Goal: Transaction & Acquisition: Purchase product/service

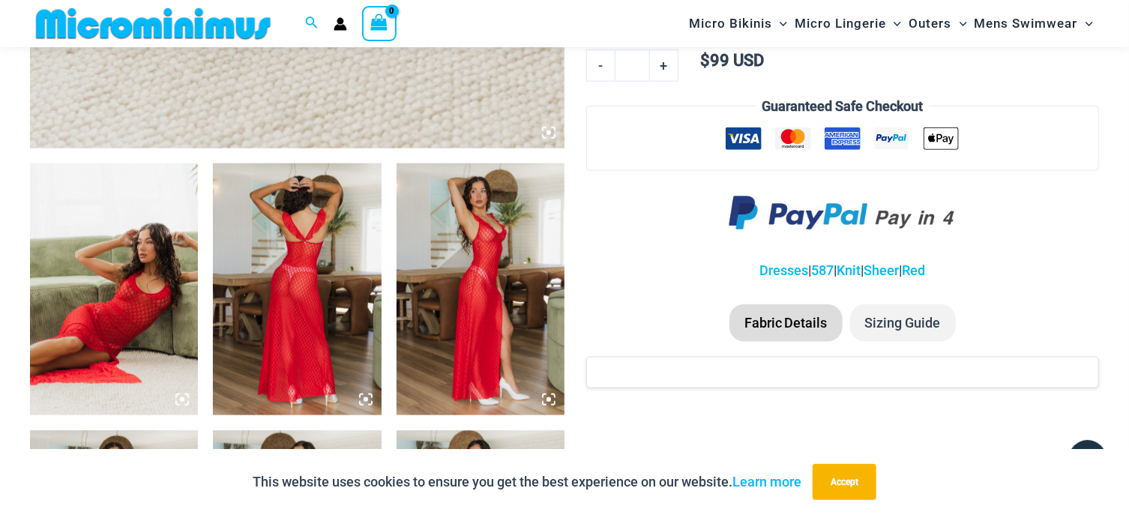
scroll to position [951, 0]
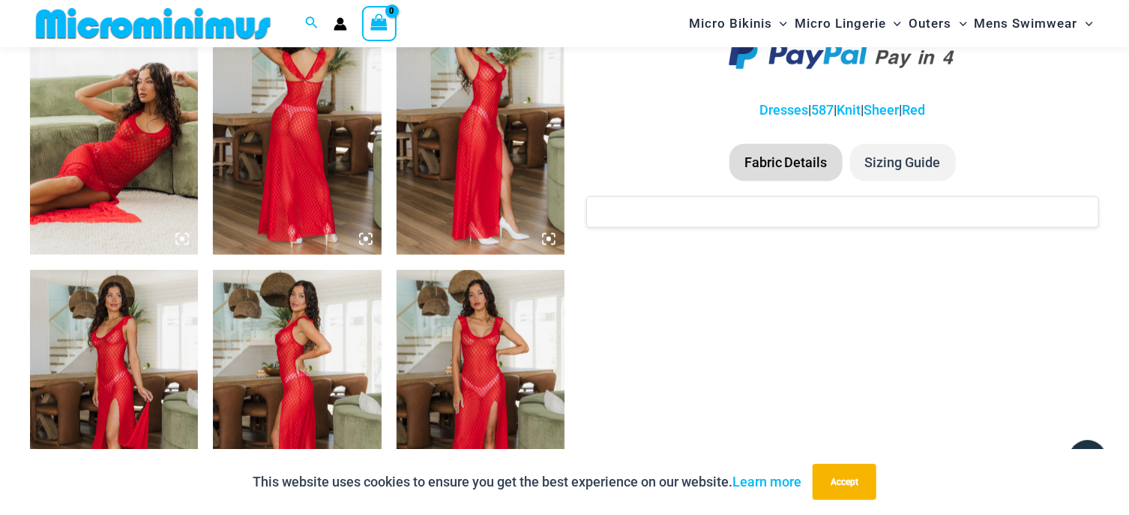
click at [304, 139] on img at bounding box center [297, 129] width 168 height 252
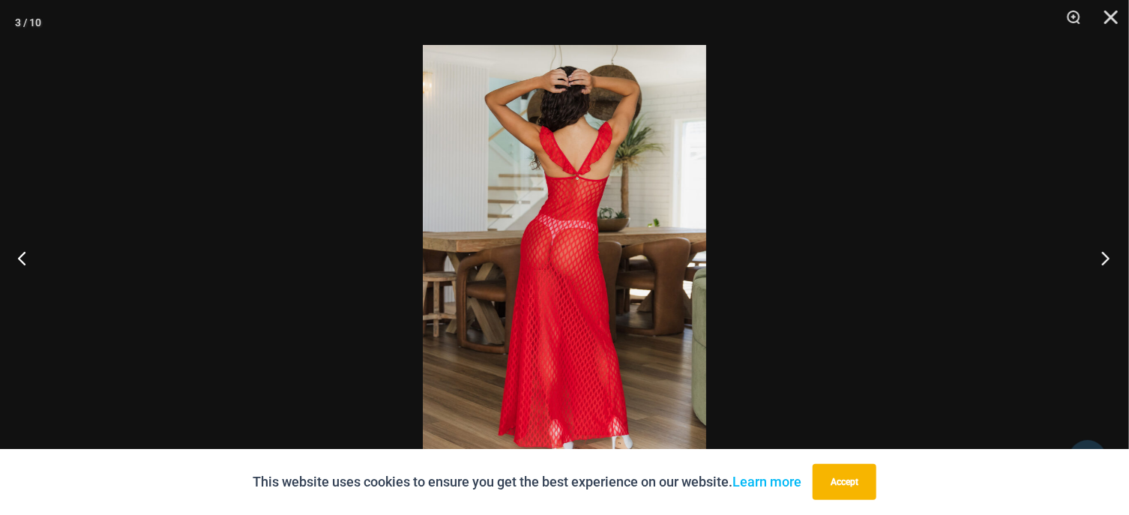
click at [1107, 253] on button "Next" at bounding box center [1101, 257] width 56 height 75
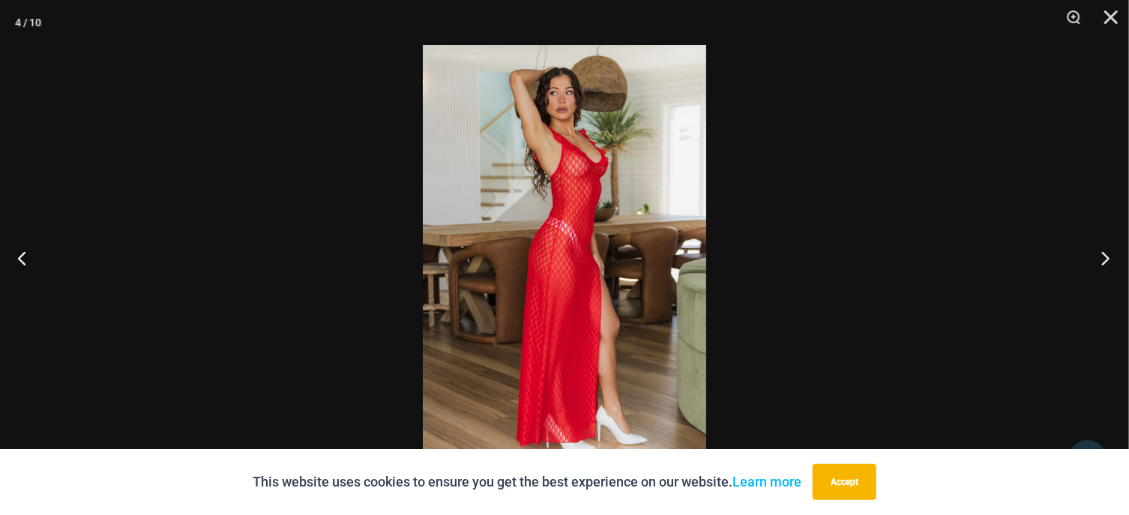
click at [1107, 253] on button "Next" at bounding box center [1101, 257] width 56 height 75
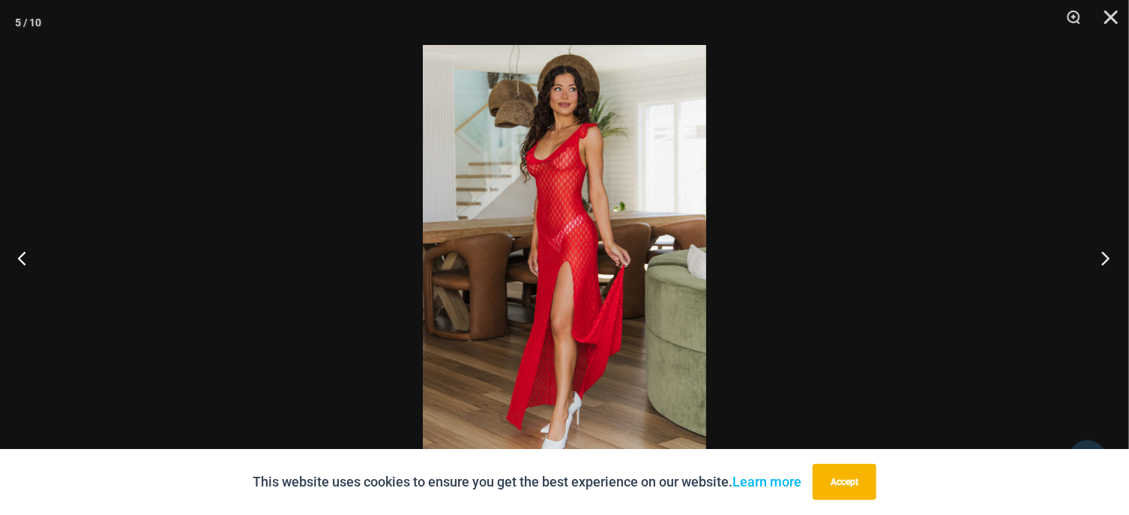
click at [1107, 253] on button "Next" at bounding box center [1101, 257] width 56 height 75
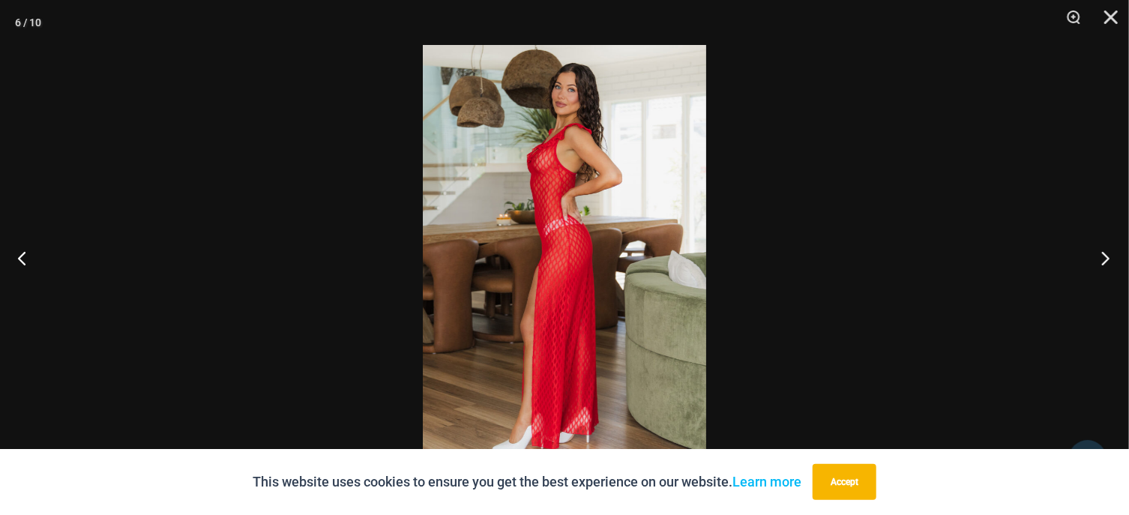
click at [1107, 253] on button "Next" at bounding box center [1101, 257] width 56 height 75
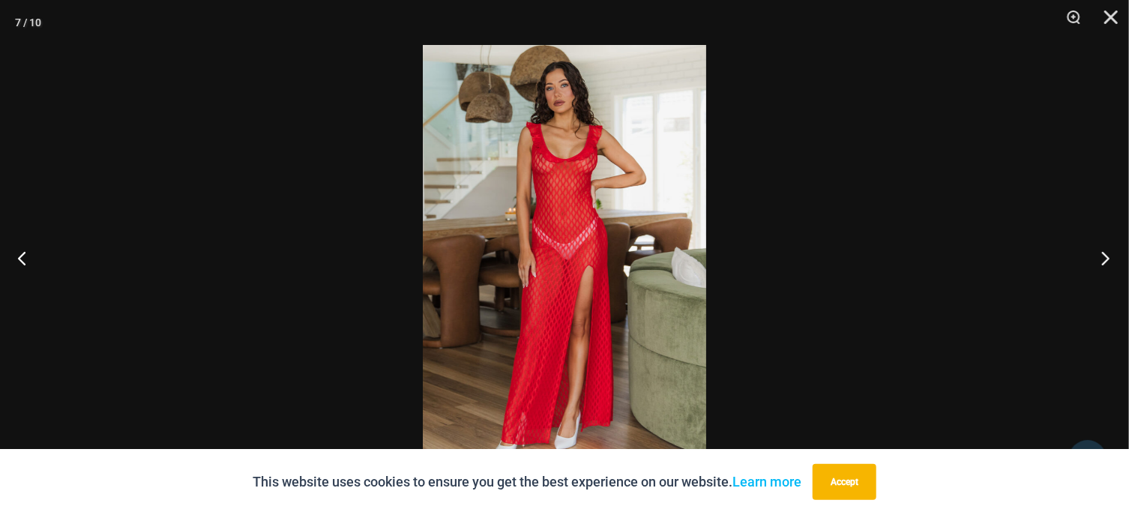
click at [1107, 253] on button "Next" at bounding box center [1101, 257] width 56 height 75
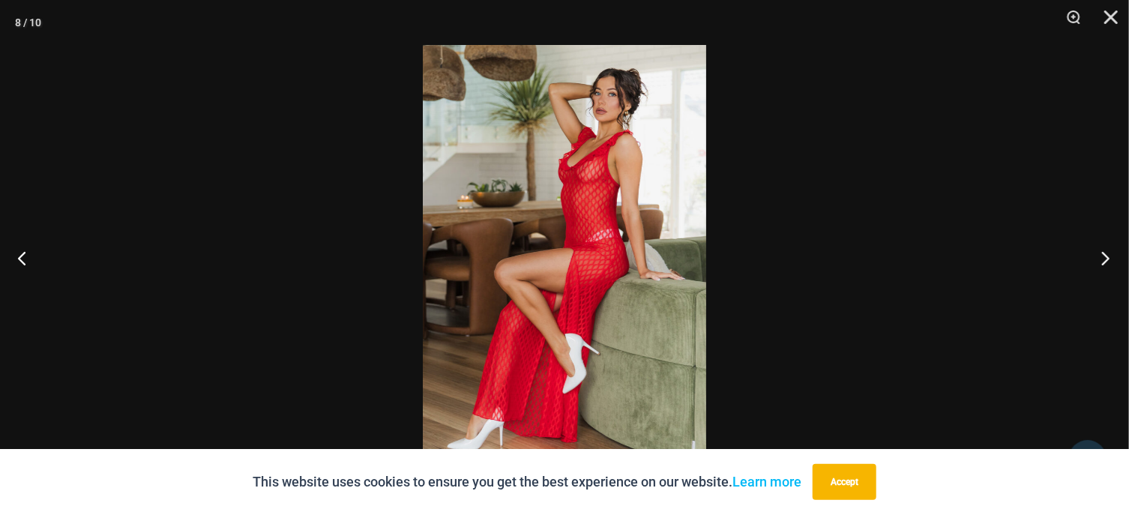
click at [1107, 253] on button "Next" at bounding box center [1101, 257] width 56 height 75
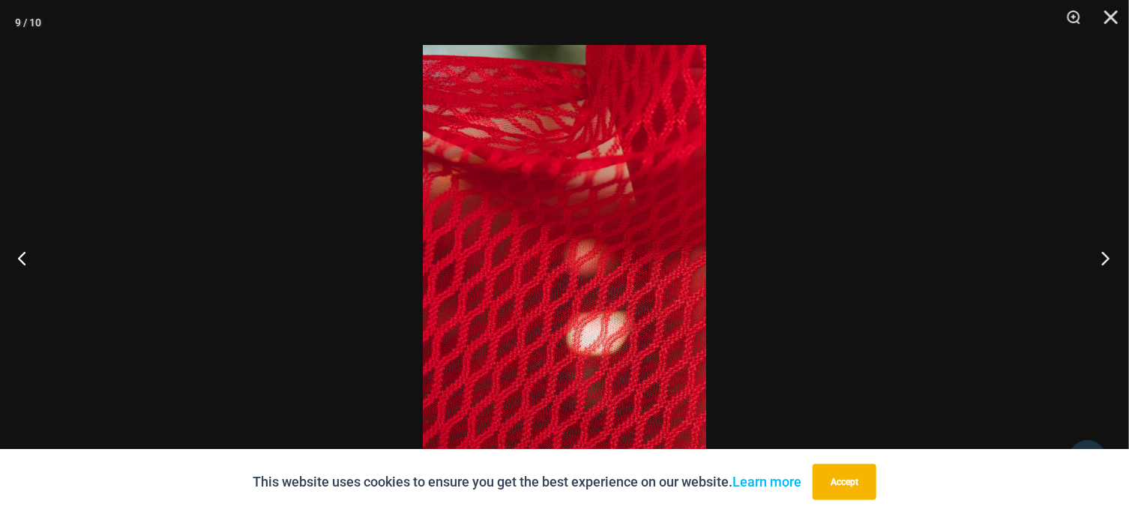
click at [1107, 252] on button "Next" at bounding box center [1101, 257] width 56 height 75
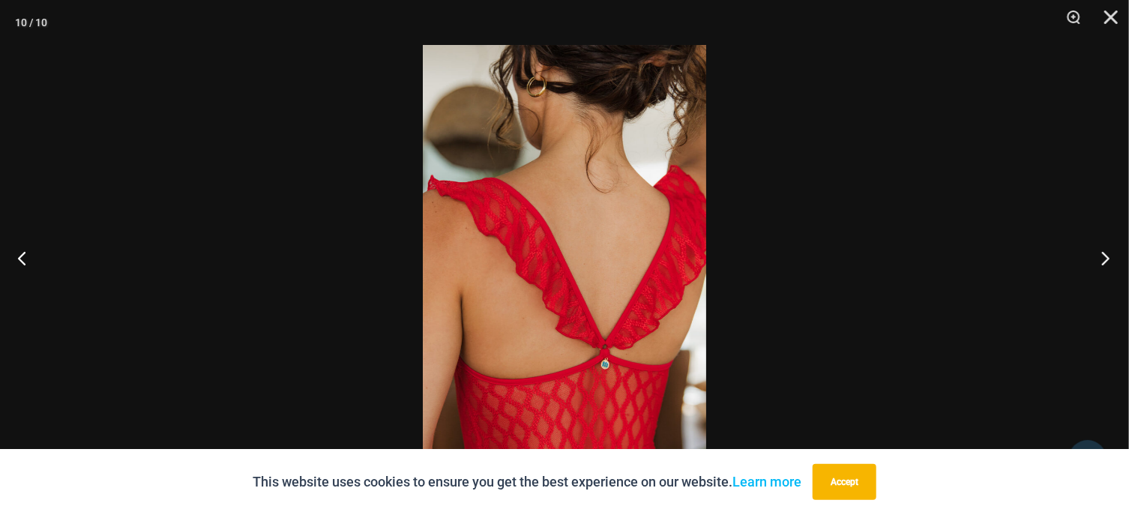
click at [1107, 252] on button "Next" at bounding box center [1101, 257] width 56 height 75
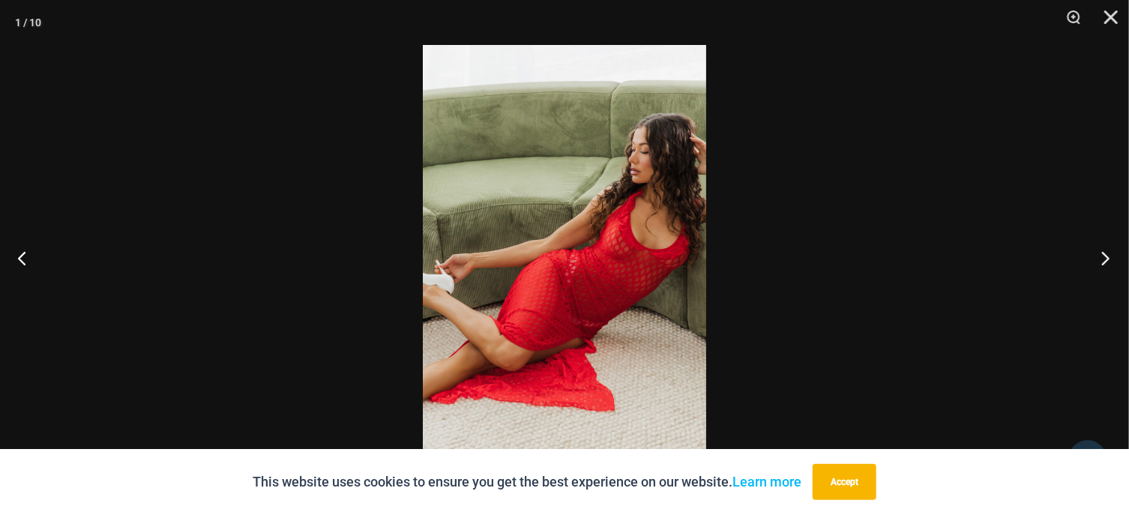
click at [1107, 252] on button "Next" at bounding box center [1101, 257] width 56 height 75
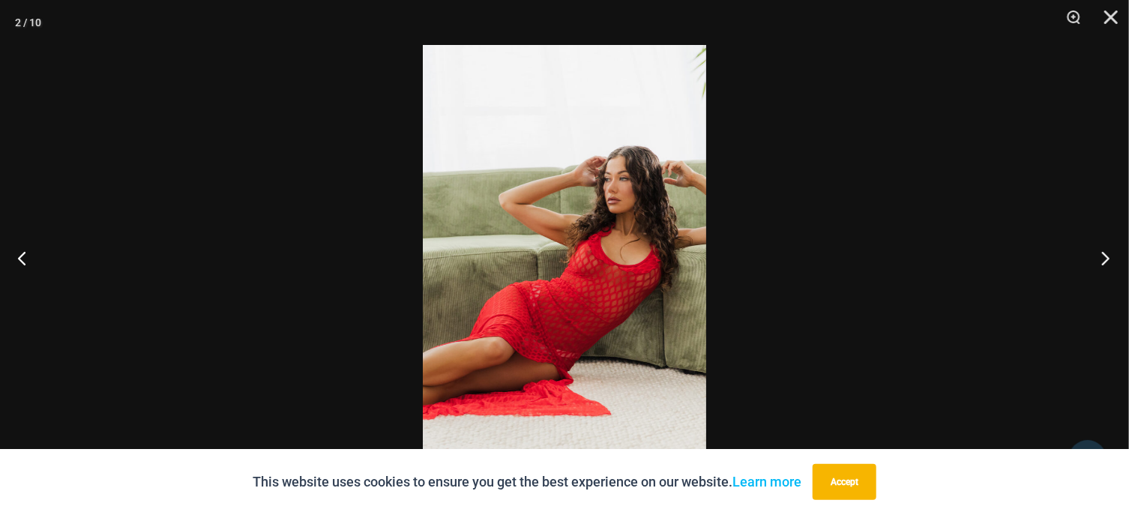
click at [1098, 250] on button "Next" at bounding box center [1101, 257] width 56 height 75
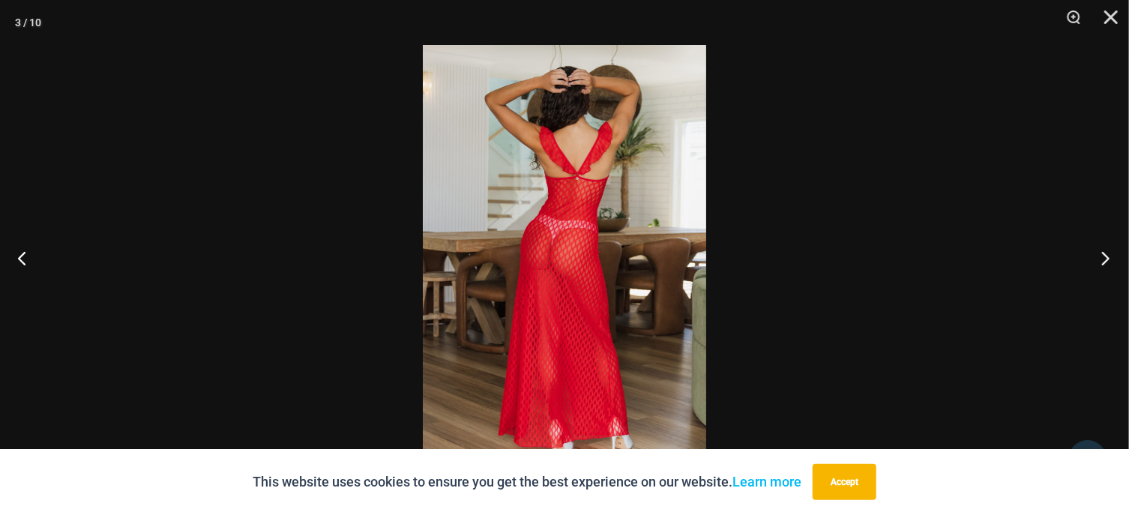
click at [1098, 250] on button "Next" at bounding box center [1101, 257] width 56 height 75
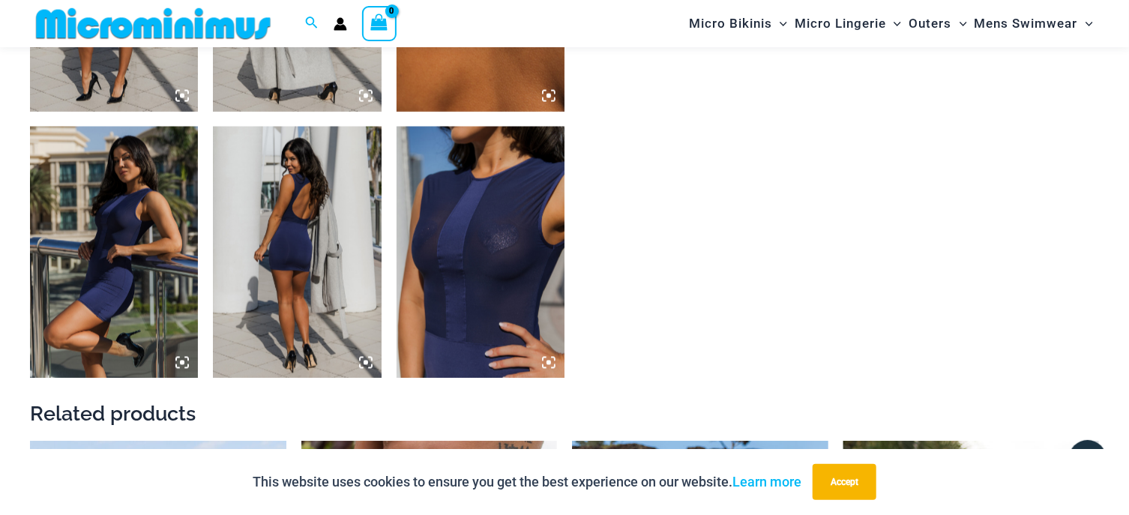
scroll to position [1522, 0]
